Goal: Transaction & Acquisition: Purchase product/service

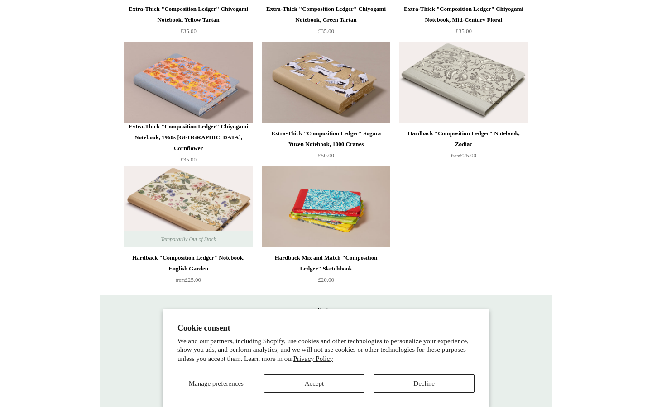
scroll to position [452, 0]
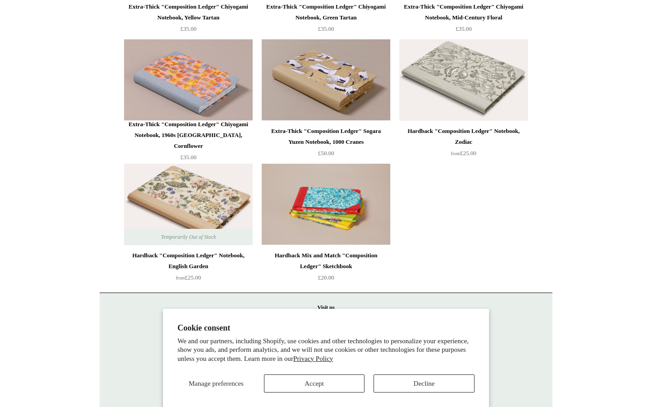
click at [478, 138] on div "Hardback "Composition Ledger" Notebook, Zodiac" at bounding box center [463, 137] width 124 height 22
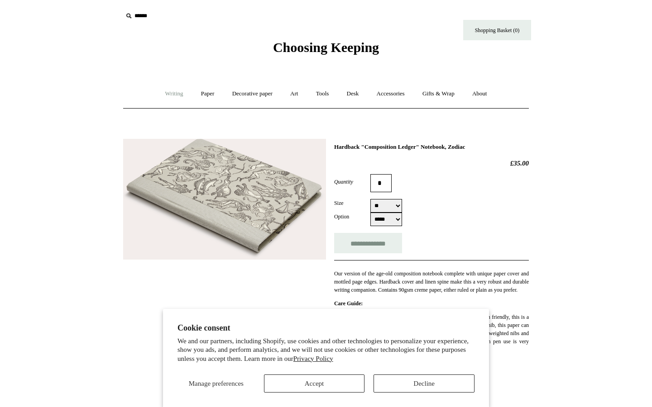
click at [174, 95] on link "Writing +" at bounding box center [174, 94] width 34 height 24
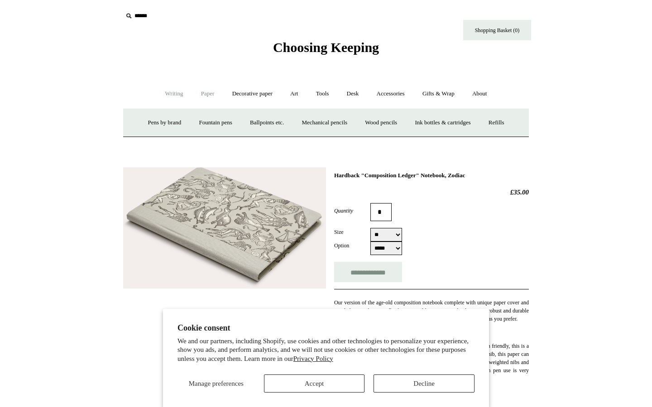
click at [200, 96] on link "Paper +" at bounding box center [208, 94] width 30 height 24
click at [200, 124] on link "Notebooks +" at bounding box center [199, 123] width 42 height 24
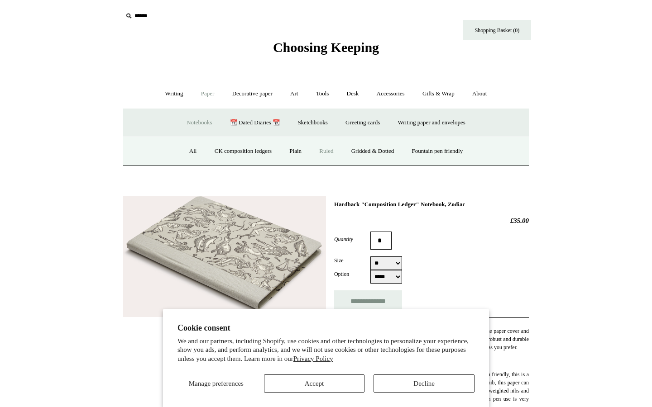
click at [331, 147] on link "Ruled" at bounding box center [326, 151] width 30 height 24
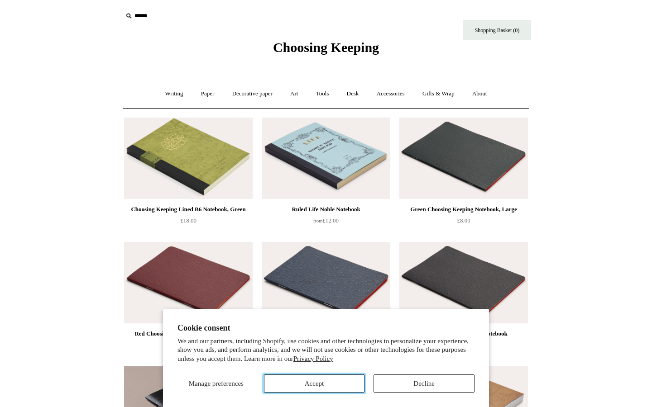
click at [319, 382] on button "Accept" at bounding box center [314, 384] width 101 height 18
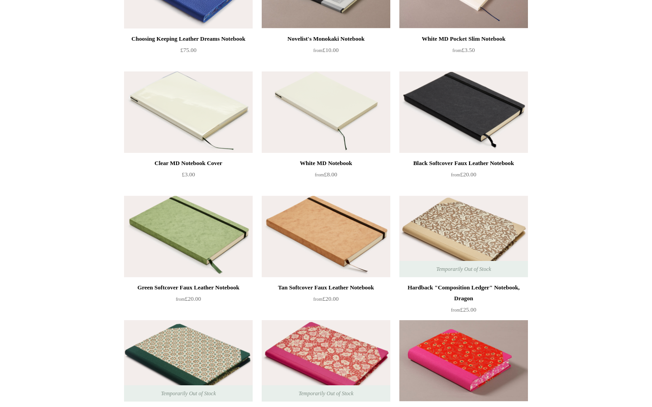
scroll to position [496, 0]
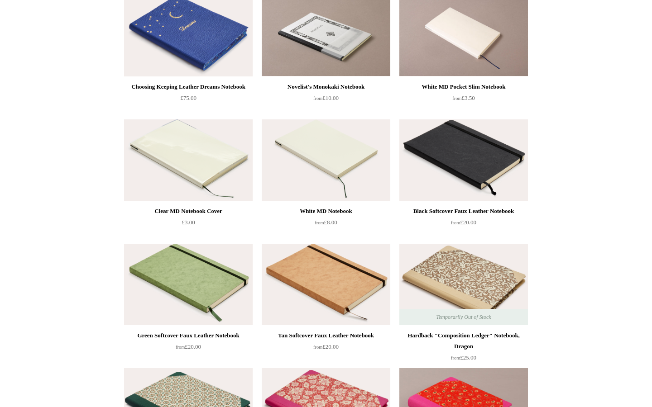
click at [427, 165] on img at bounding box center [463, 159] width 129 height 81
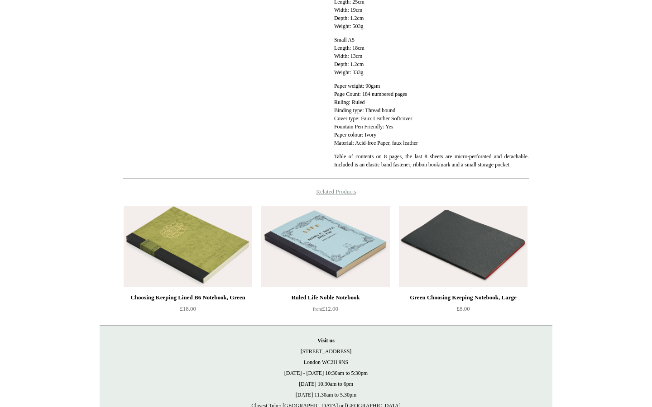
scroll to position [371, 0]
